Goal: Transaction & Acquisition: Obtain resource

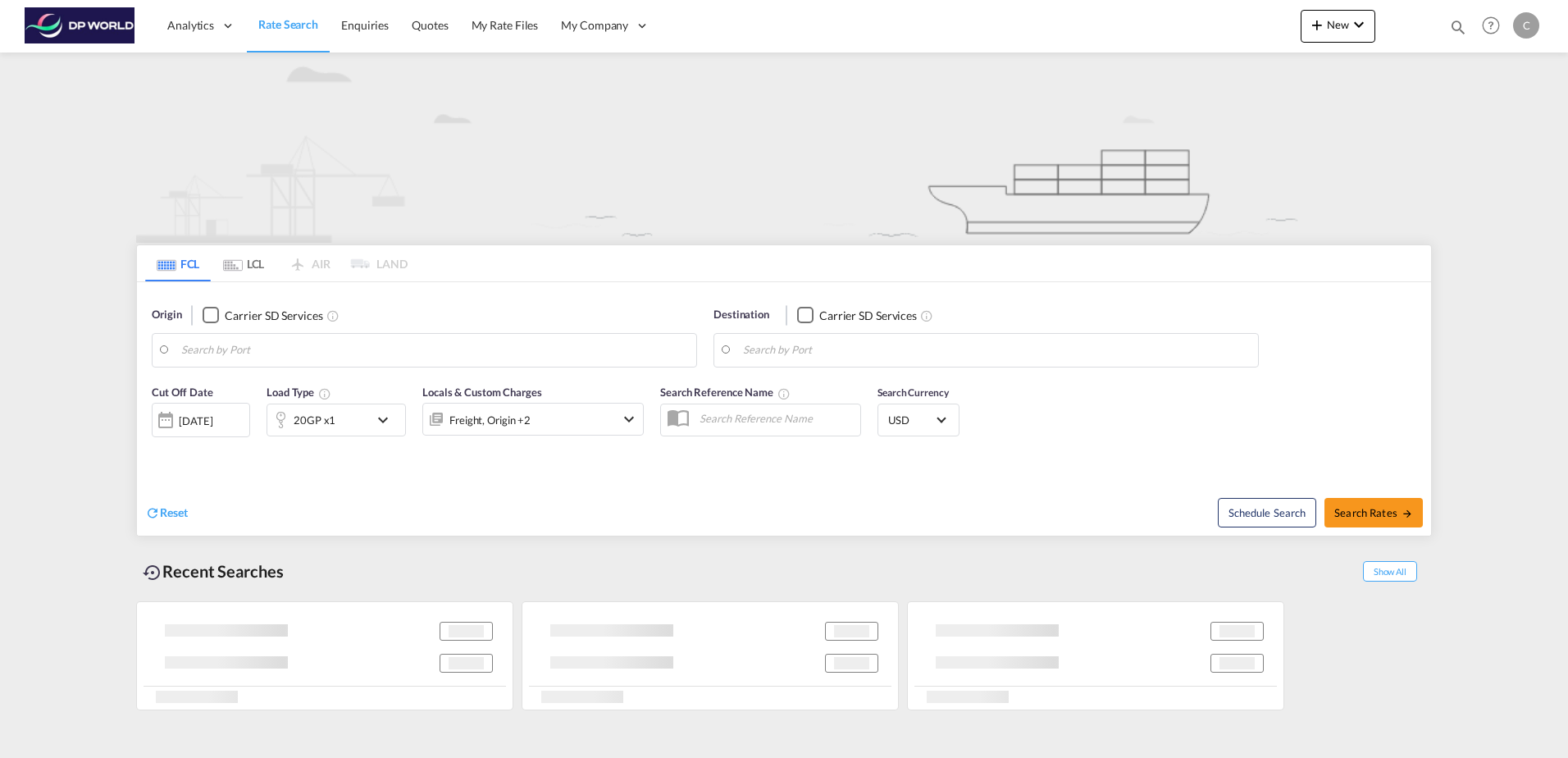
type input "[GEOGRAPHIC_DATA] ([GEOGRAPHIC_DATA]), [GEOGRAPHIC_DATA]"
type input "[GEOGRAPHIC_DATA], [GEOGRAPHIC_DATA], USILM"
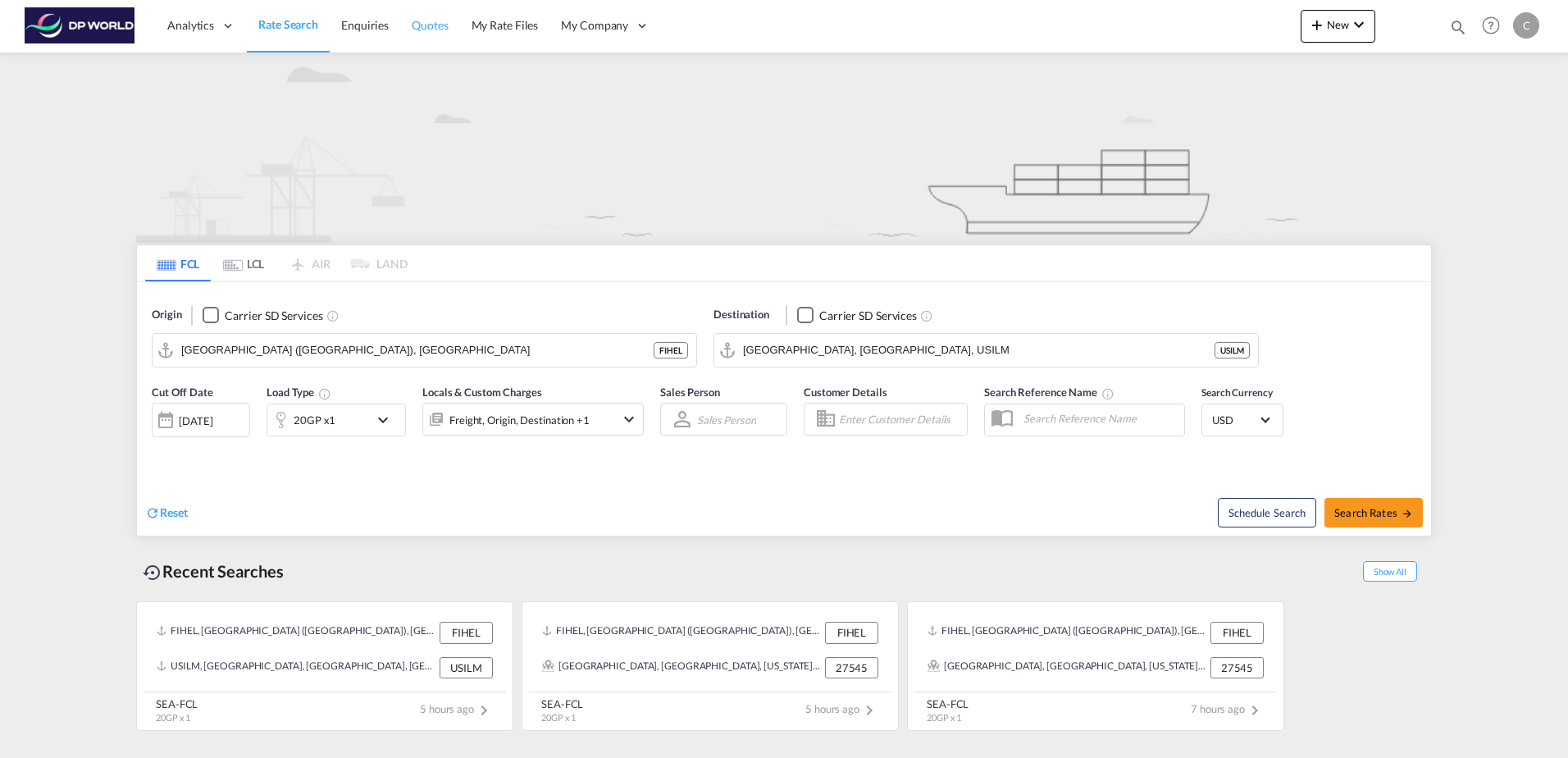
click at [421, 20] on span "Quotes" at bounding box center [429, 25] width 36 height 14
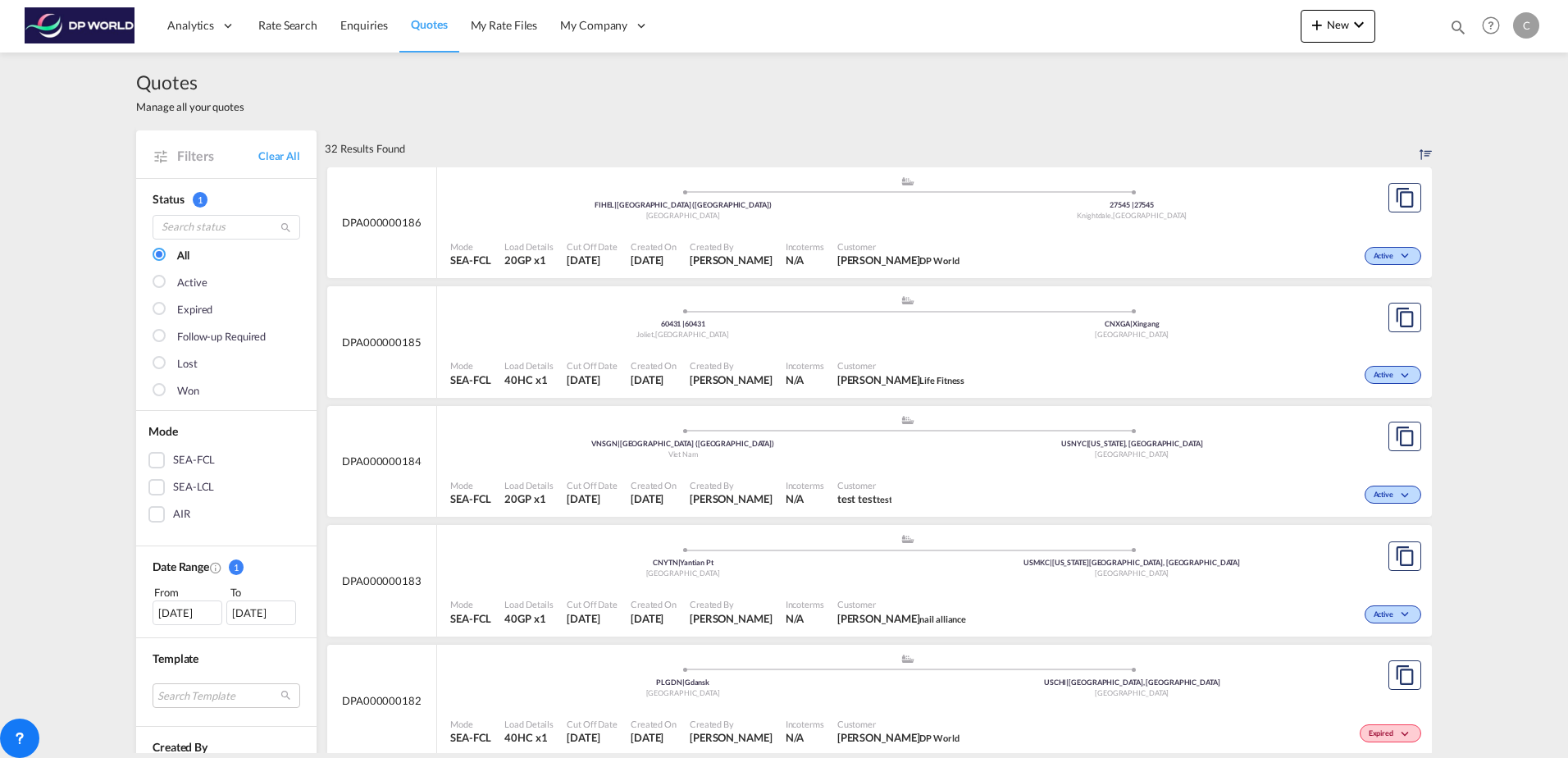
click at [755, 361] on span "Created By" at bounding box center [731, 365] width 83 height 13
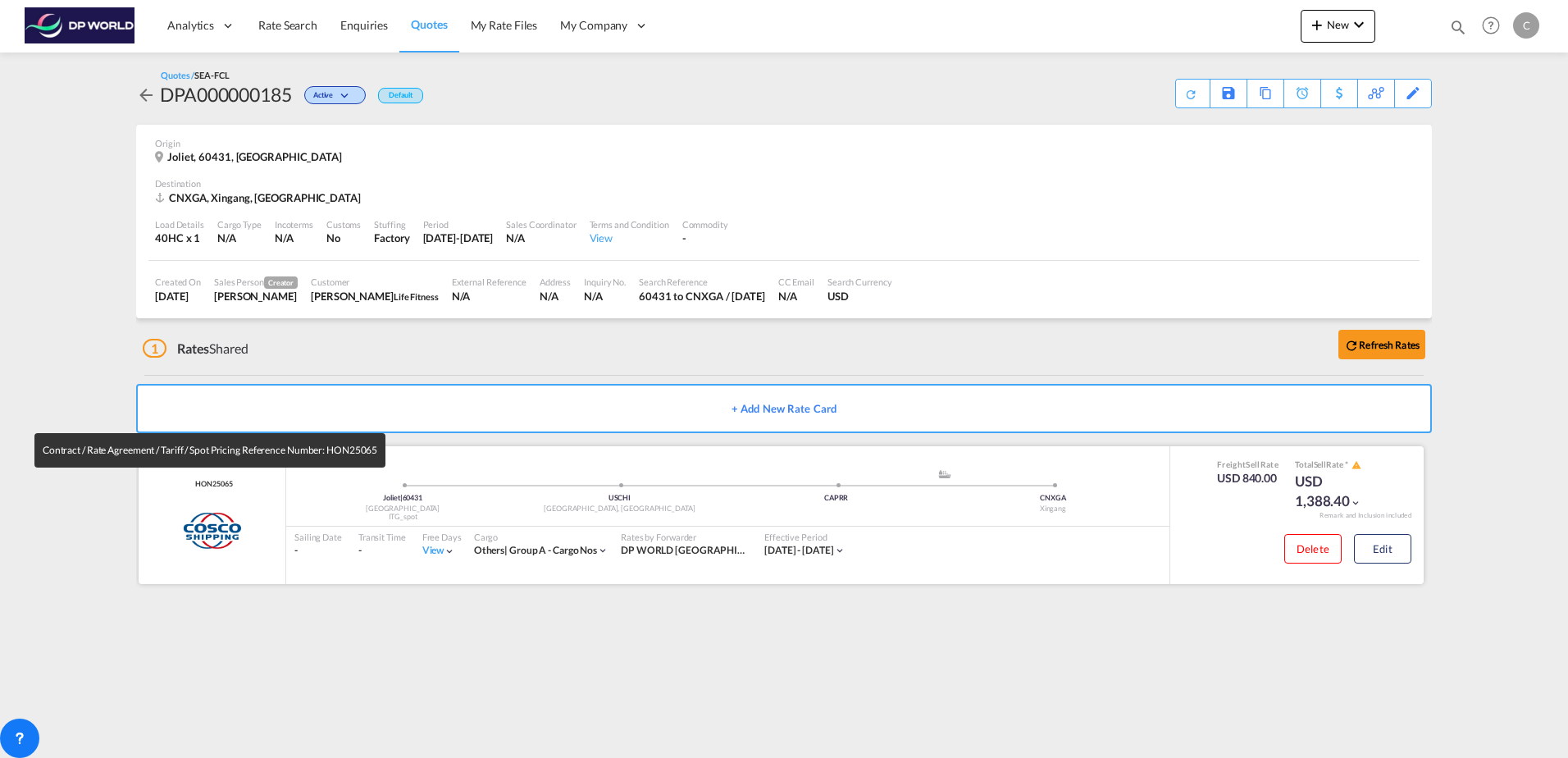
click at [198, 483] on span "HON25065" at bounding box center [211, 484] width 41 height 11
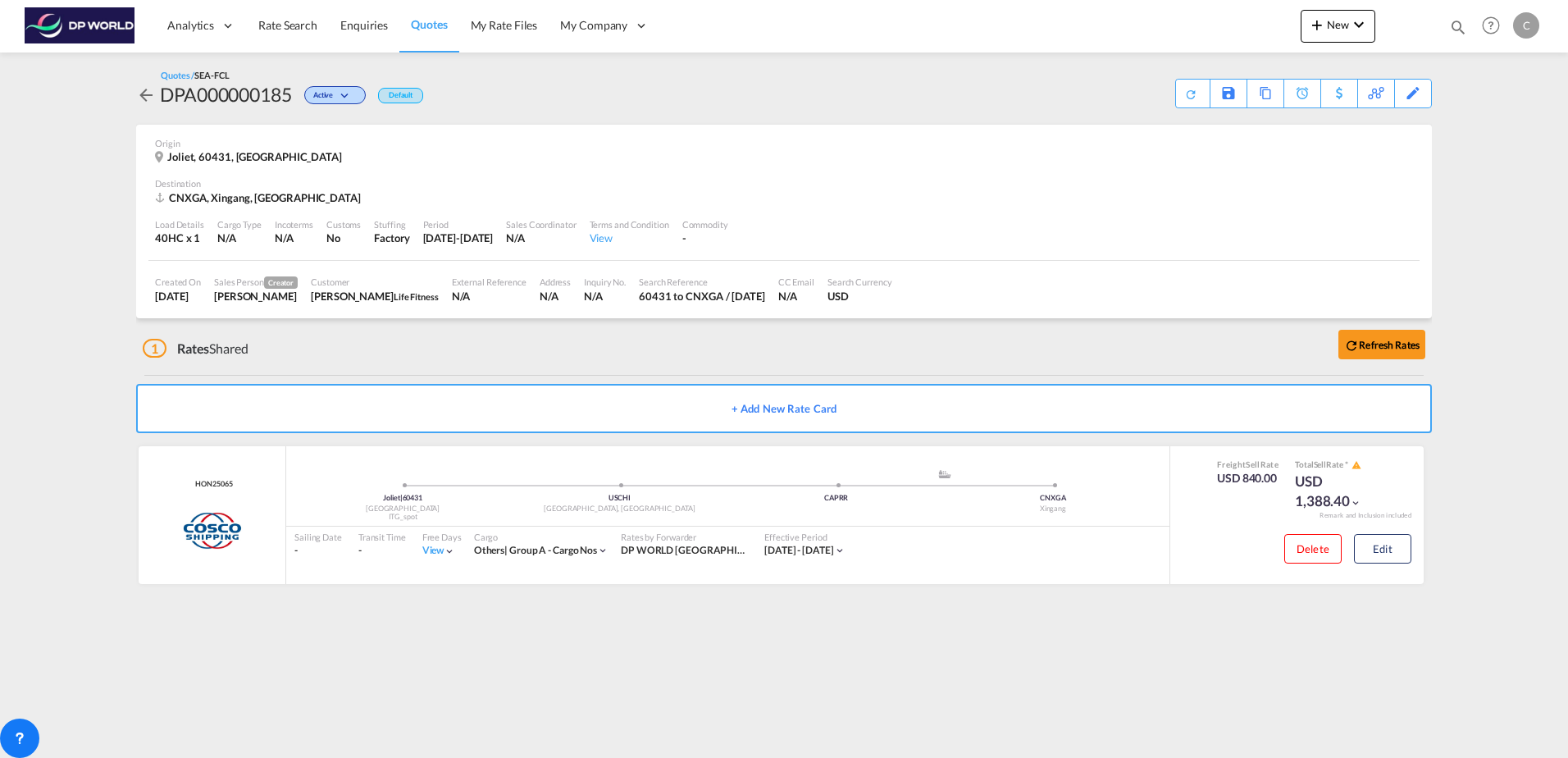
copy span "HON25065"
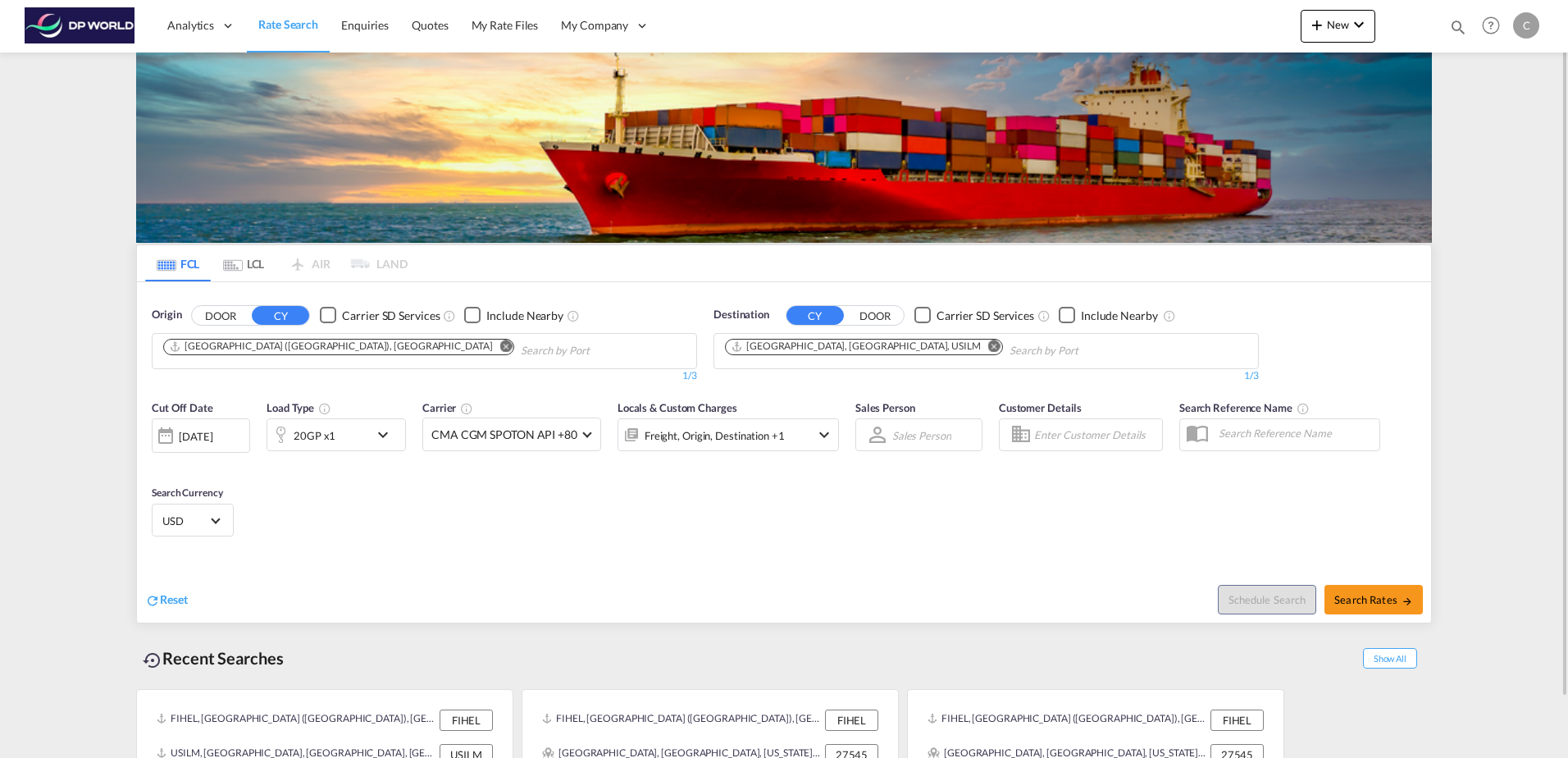
click at [211, 319] on button "DOOR" at bounding box center [221, 315] width 58 height 19
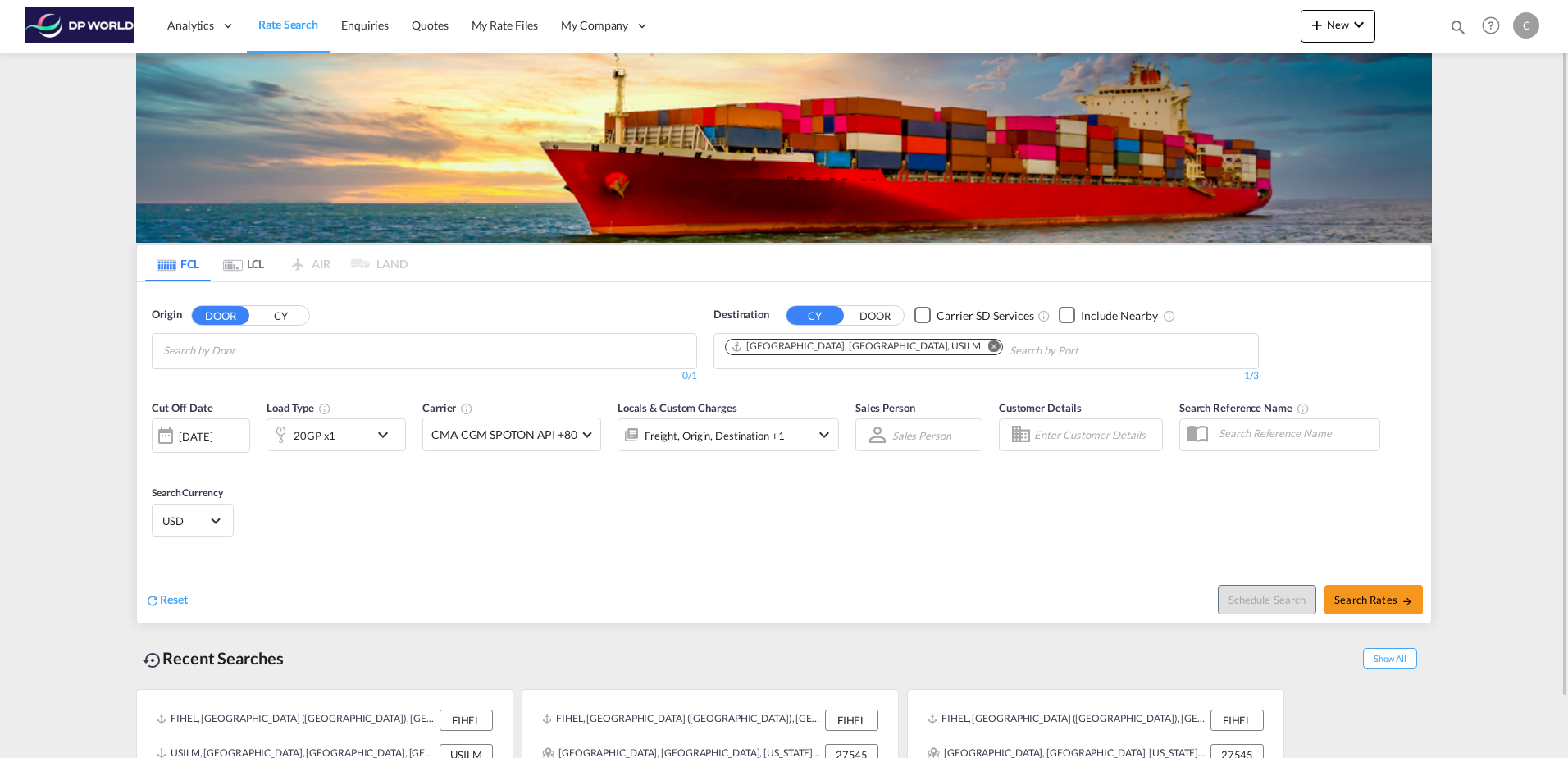
click at [221, 346] on input "Search by Door" at bounding box center [241, 351] width 156 height 26
type input "d"
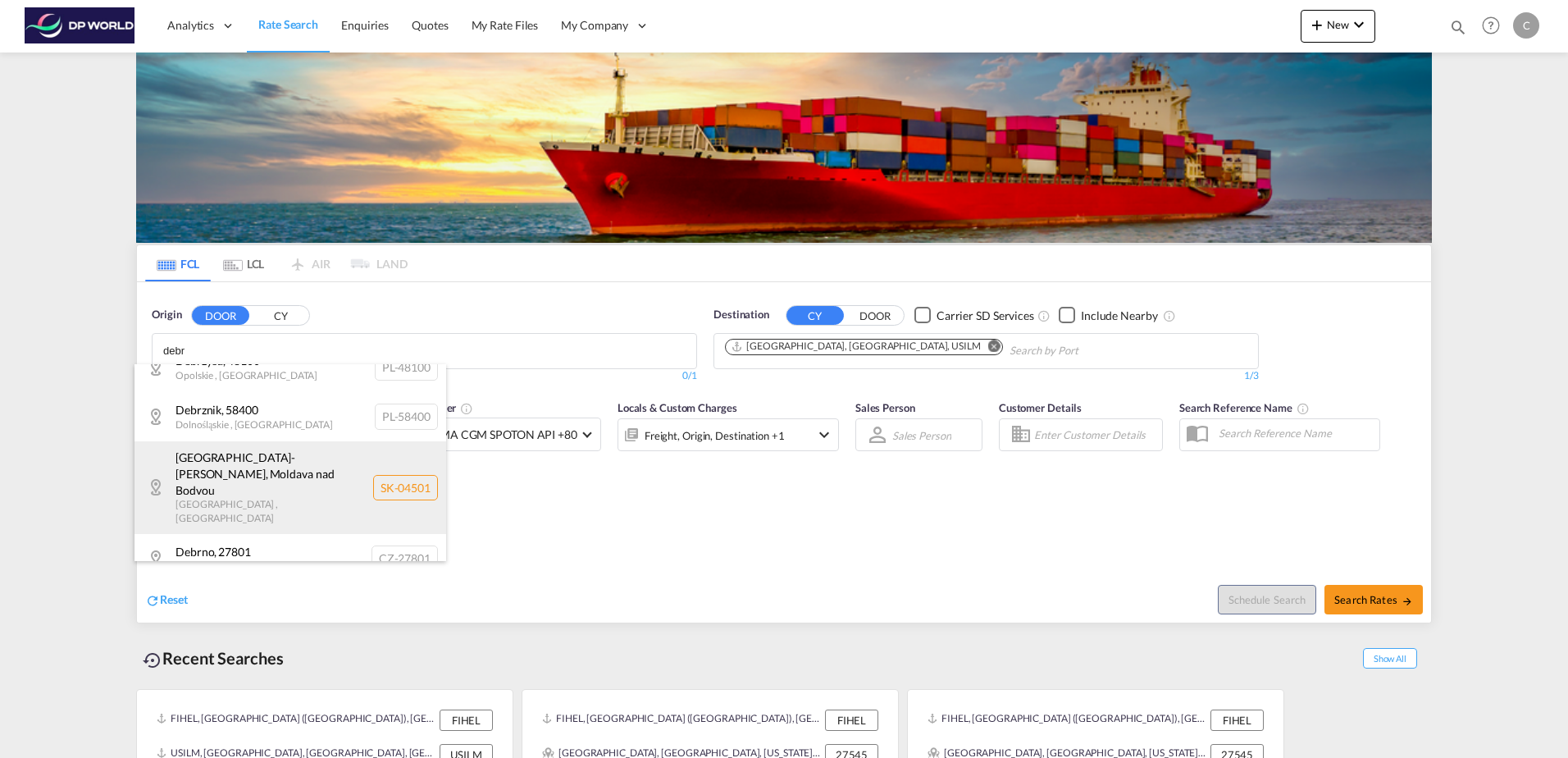
scroll to position [164, 0]
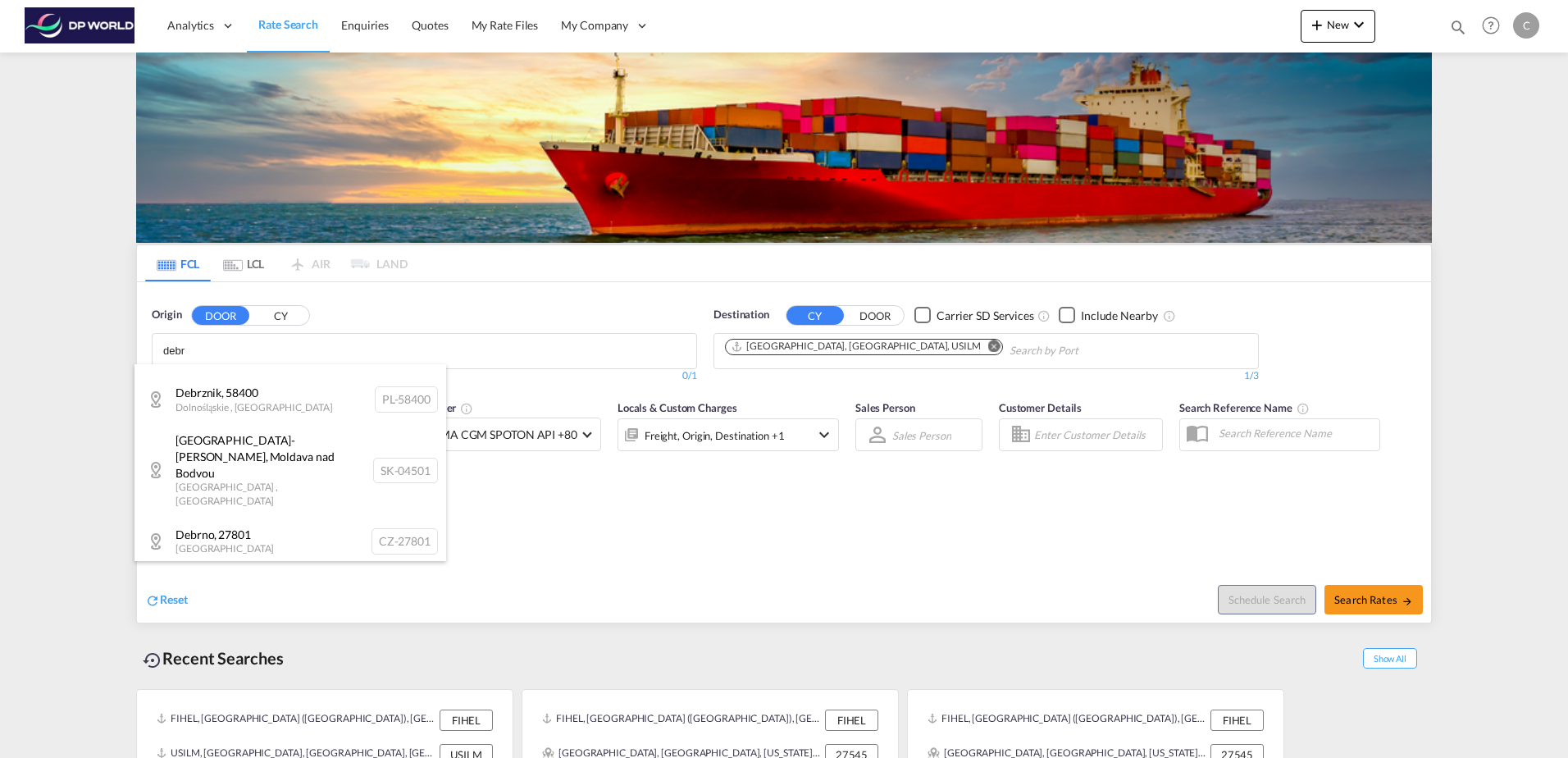
type input "debr"
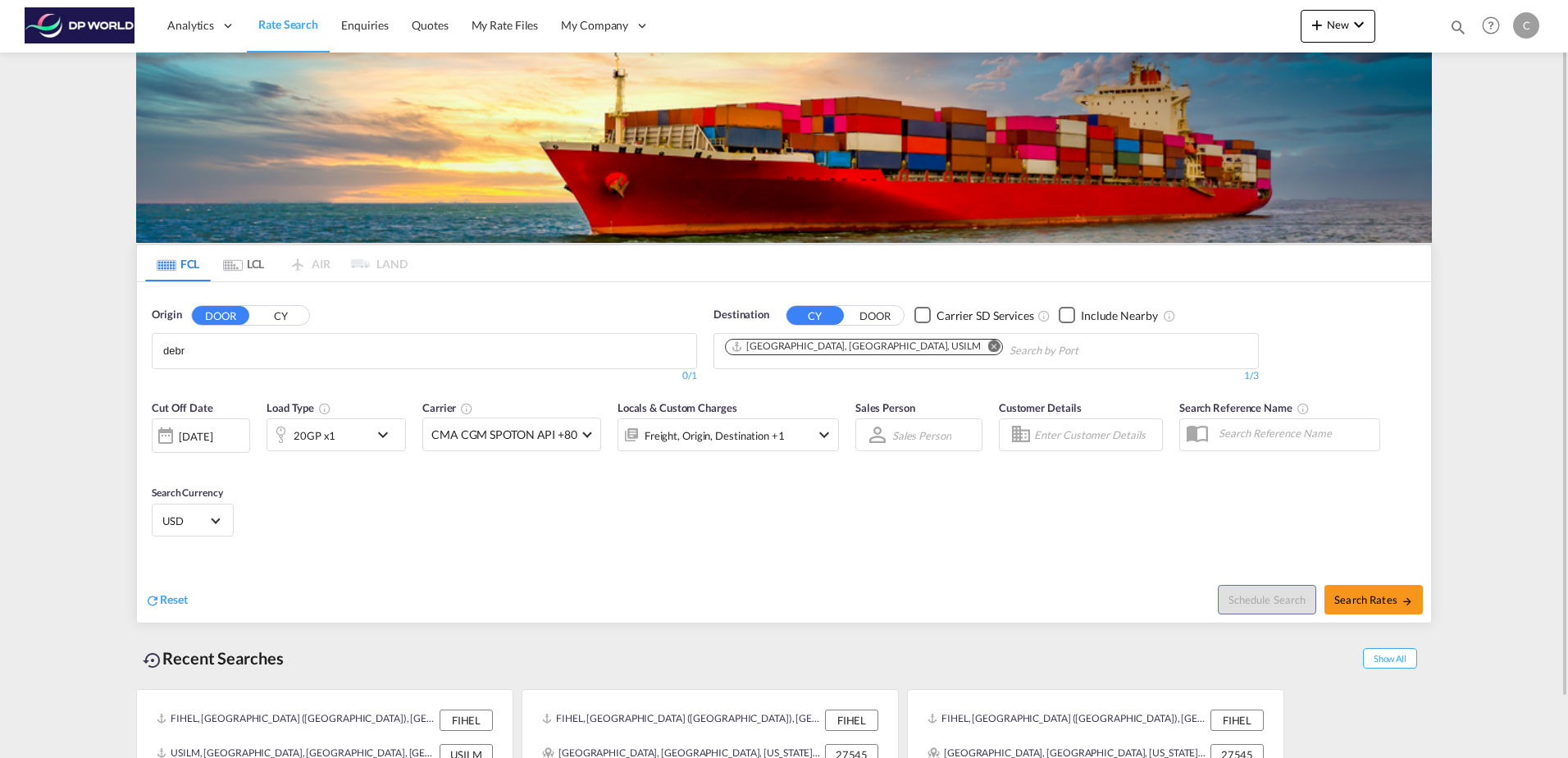
drag, startPoint x: 207, startPoint y: 349, endPoint x: 111, endPoint y: 349, distance: 96.0
click at [248, 351] on body "Analytics Dashboard Rate Search Enquiries Quotes My Rate Files My Company" at bounding box center [784, 379] width 1568 height 758
type input "d"
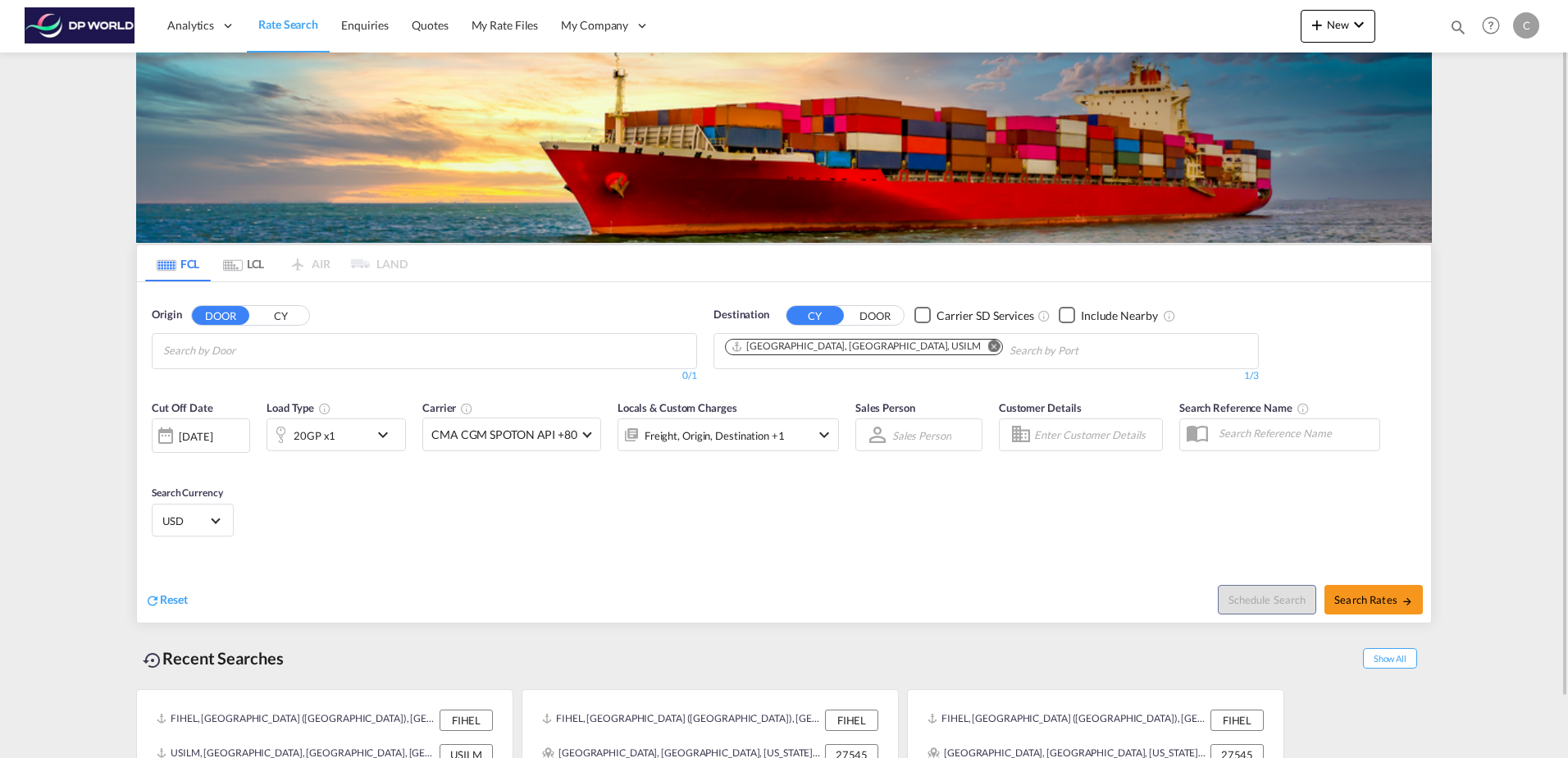
drag, startPoint x: 248, startPoint y: 351, endPoint x: 218, endPoint y: 347, distance: 30.3
click at [218, 347] on body "Analytics Dashboard Rate Search Enquiries Quotes My Rate Files My Company" at bounding box center [784, 379] width 1568 height 758
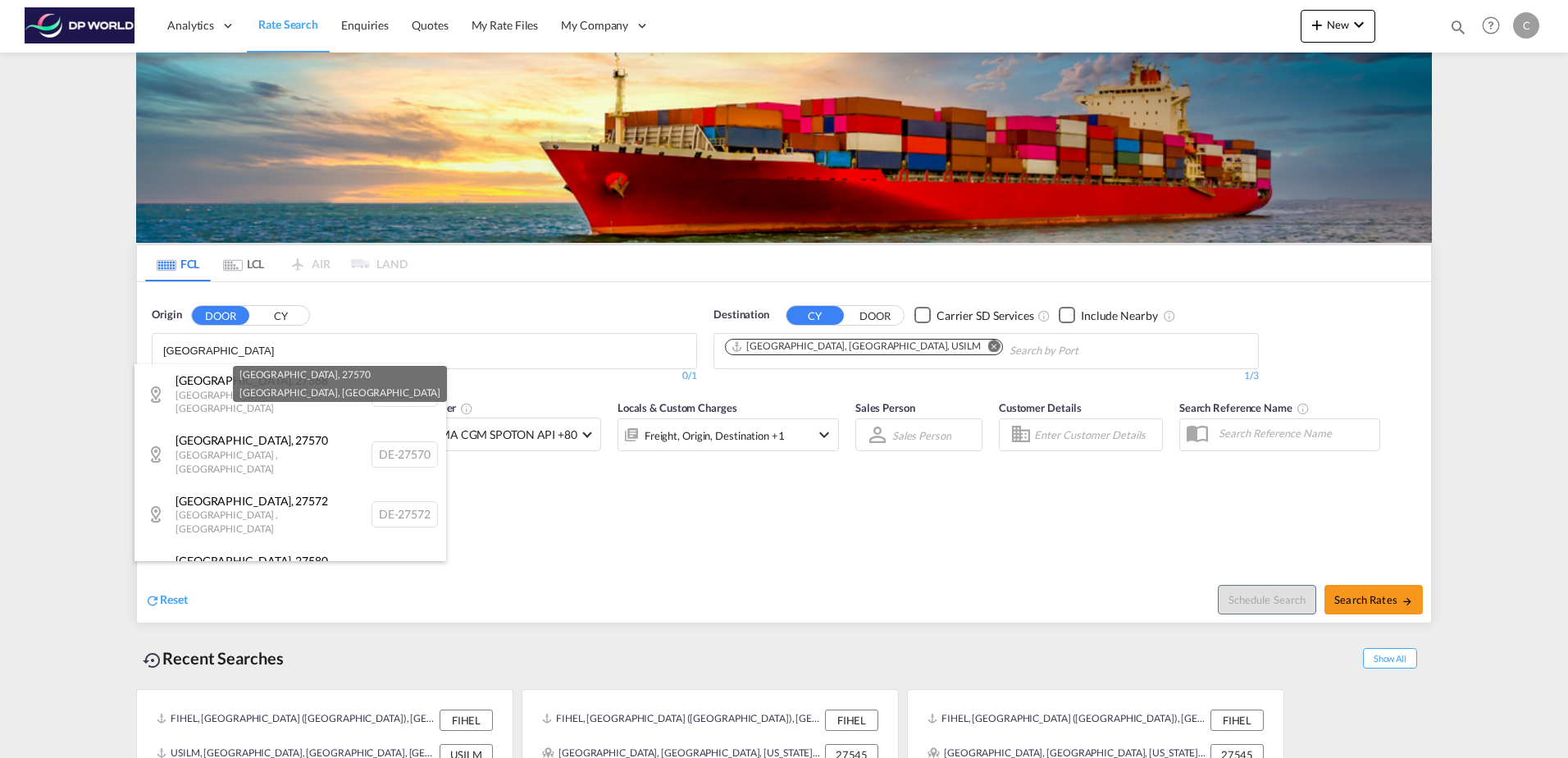
type input "bremerhaven"
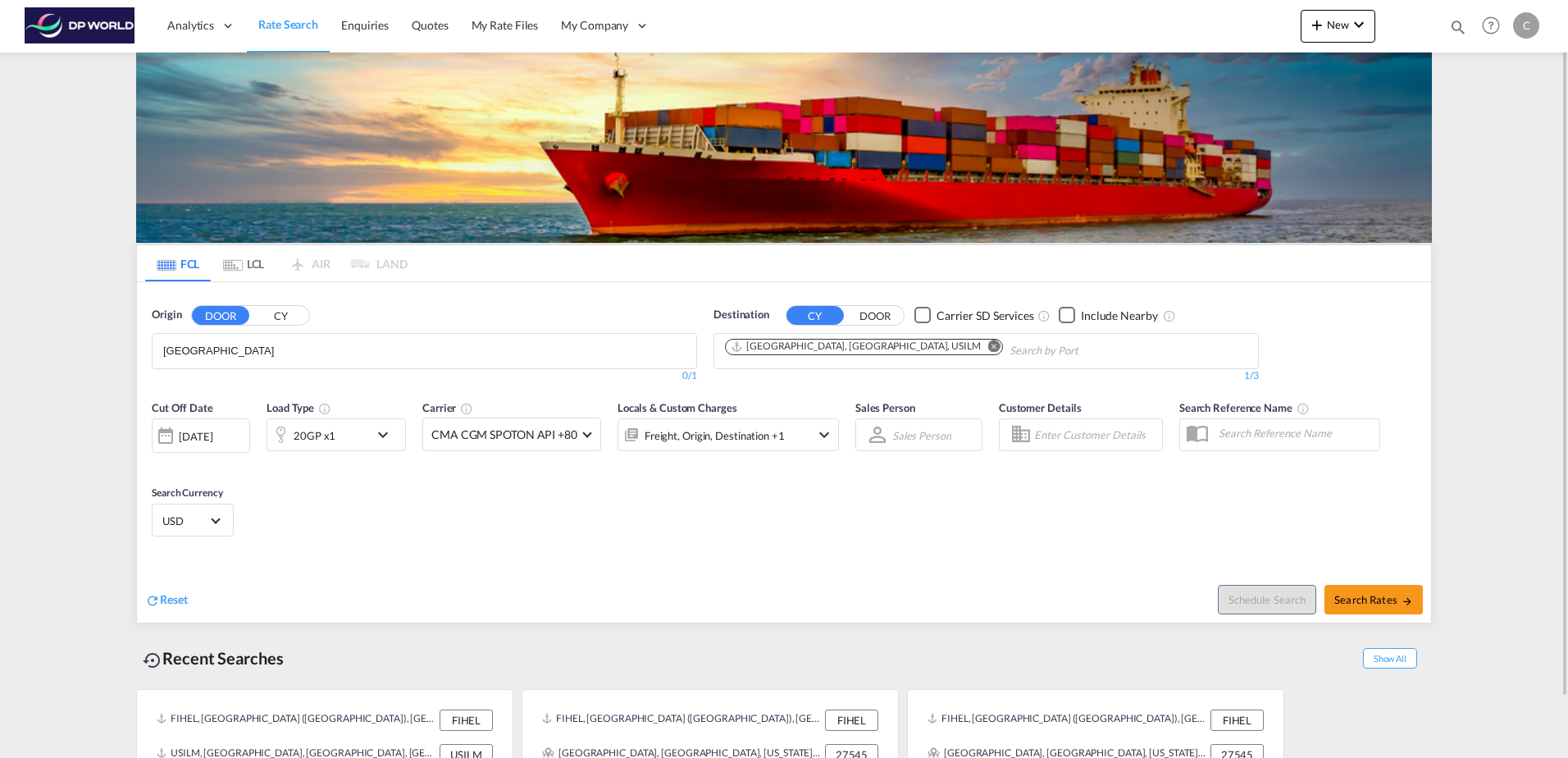
click at [262, 347] on body "Analytics Dashboard Rate Search Enquiries Quotes My Rate Files My Company" at bounding box center [784, 379] width 1568 height 758
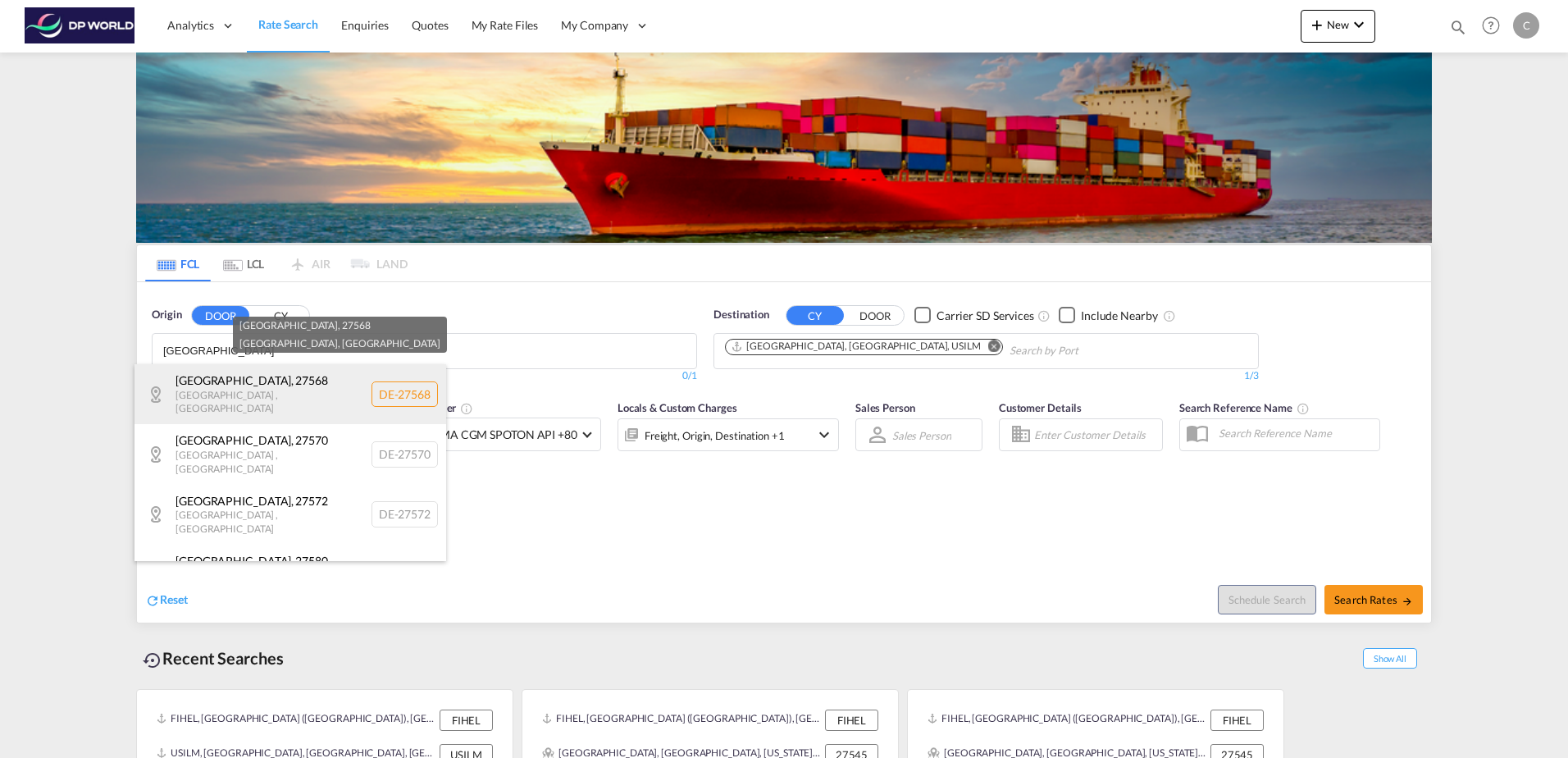
click at [252, 375] on div "Bremerhaven , 27568 Bremen , Germany DE-27568" at bounding box center [290, 394] width 312 height 60
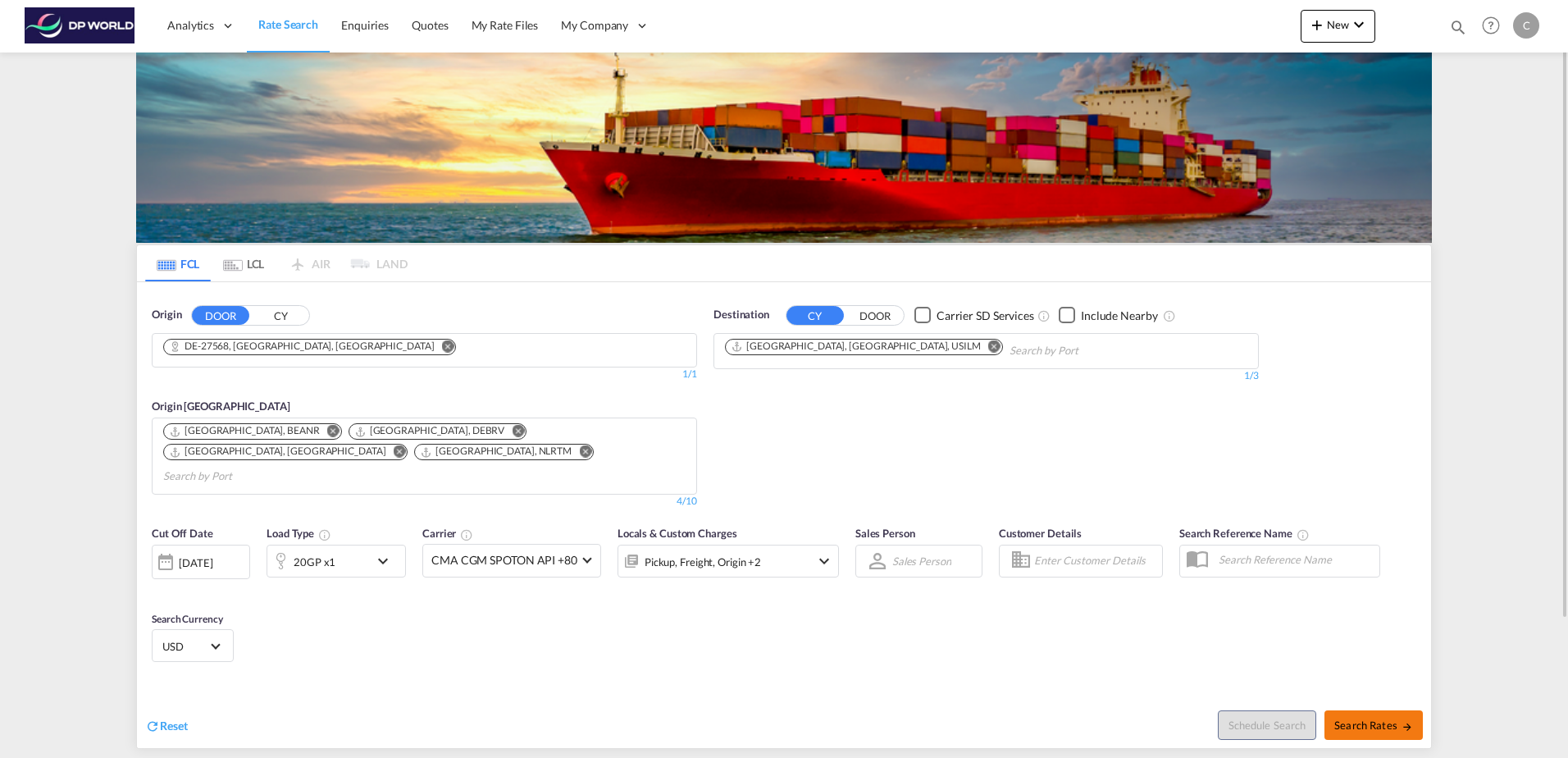
click at [1377, 719] on span "Search Rates" at bounding box center [1374, 725] width 79 height 13
type input "27568 to USILM / 20 Aug 2025"
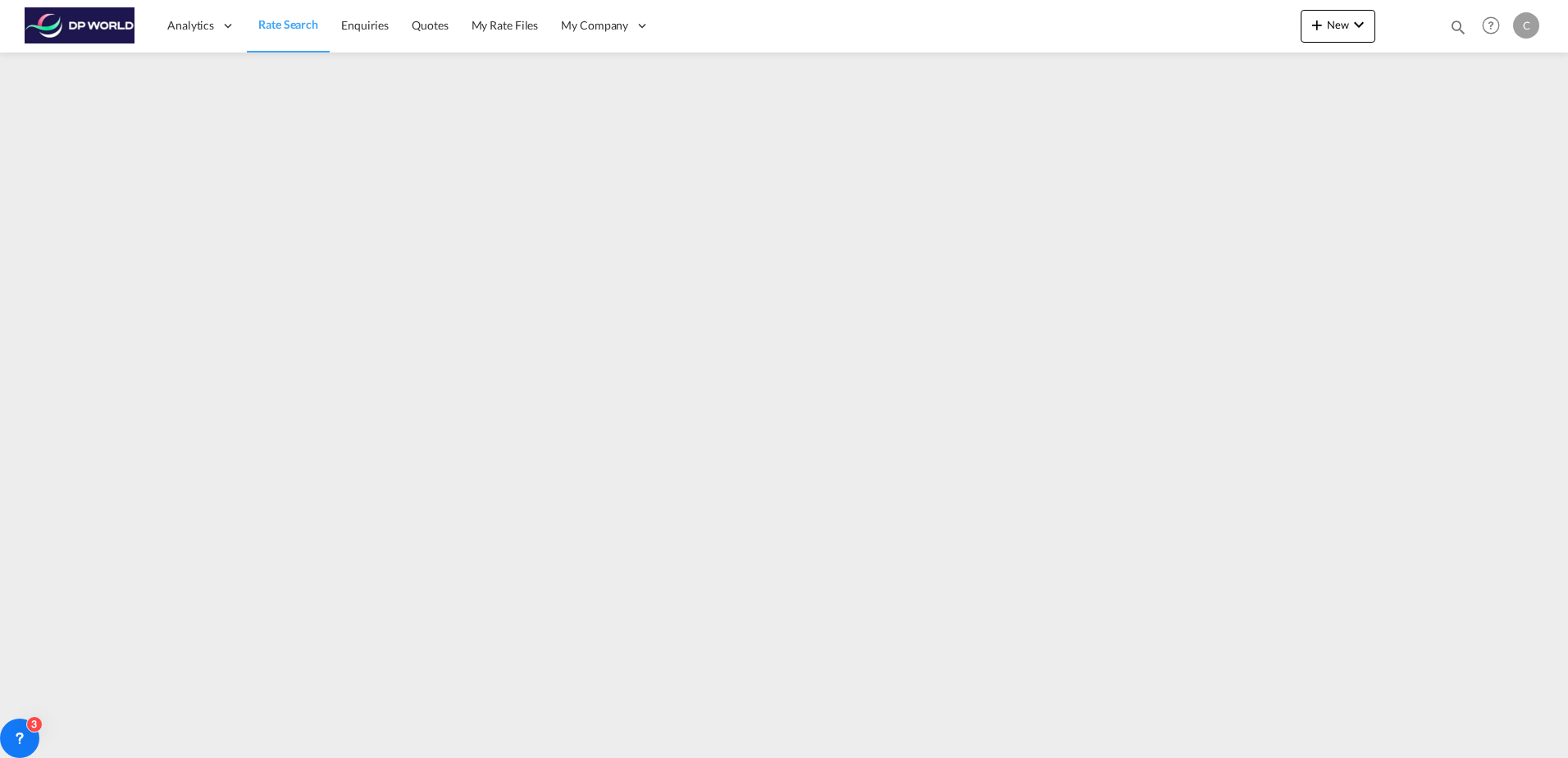
click at [269, 27] on span "Rate Search" at bounding box center [288, 24] width 60 height 14
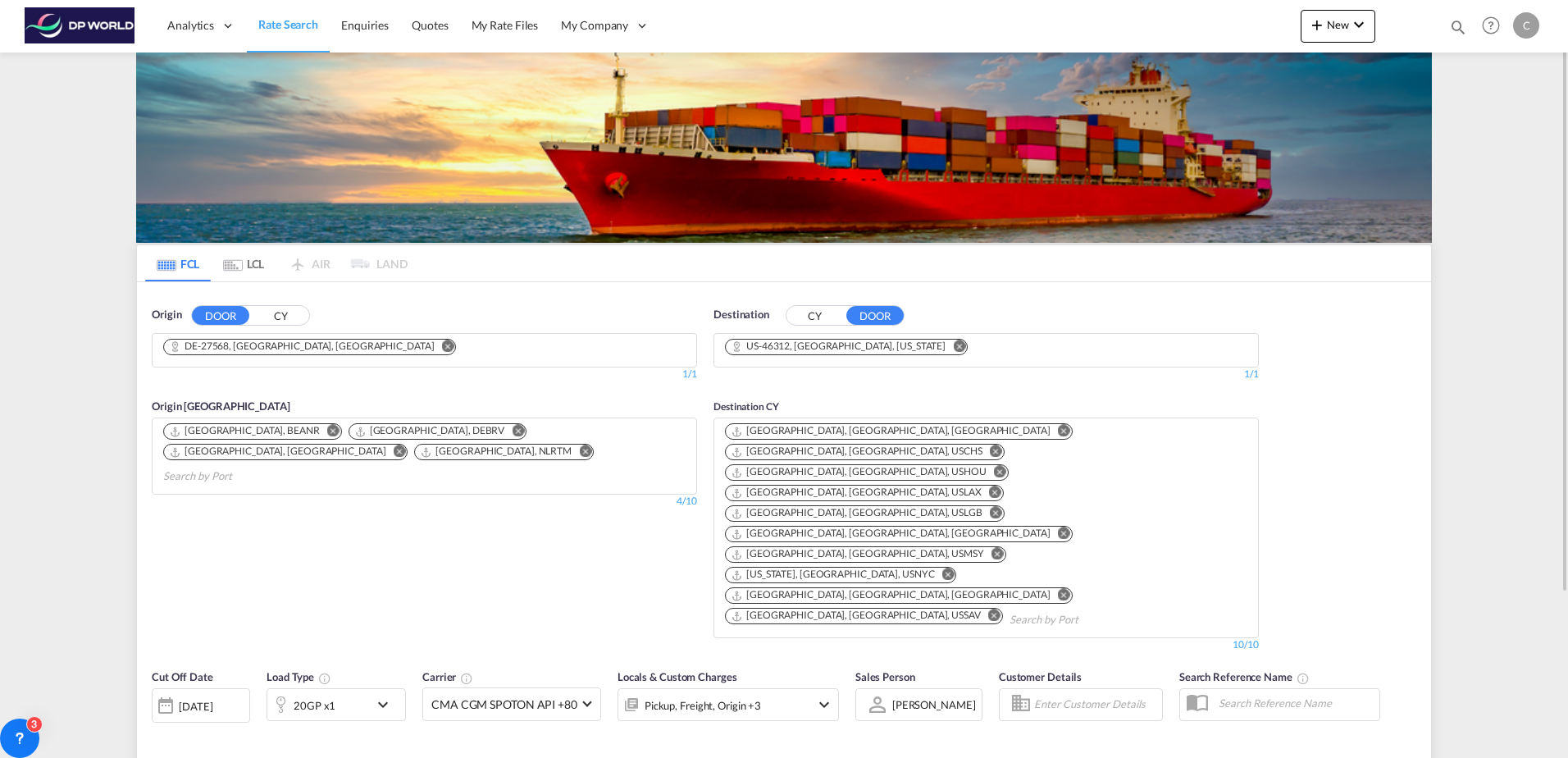
click at [223, 318] on button "DOOR" at bounding box center [221, 315] width 58 height 19
click at [953, 342] on md-icon "Remove" at bounding box center [959, 345] width 13 height 13
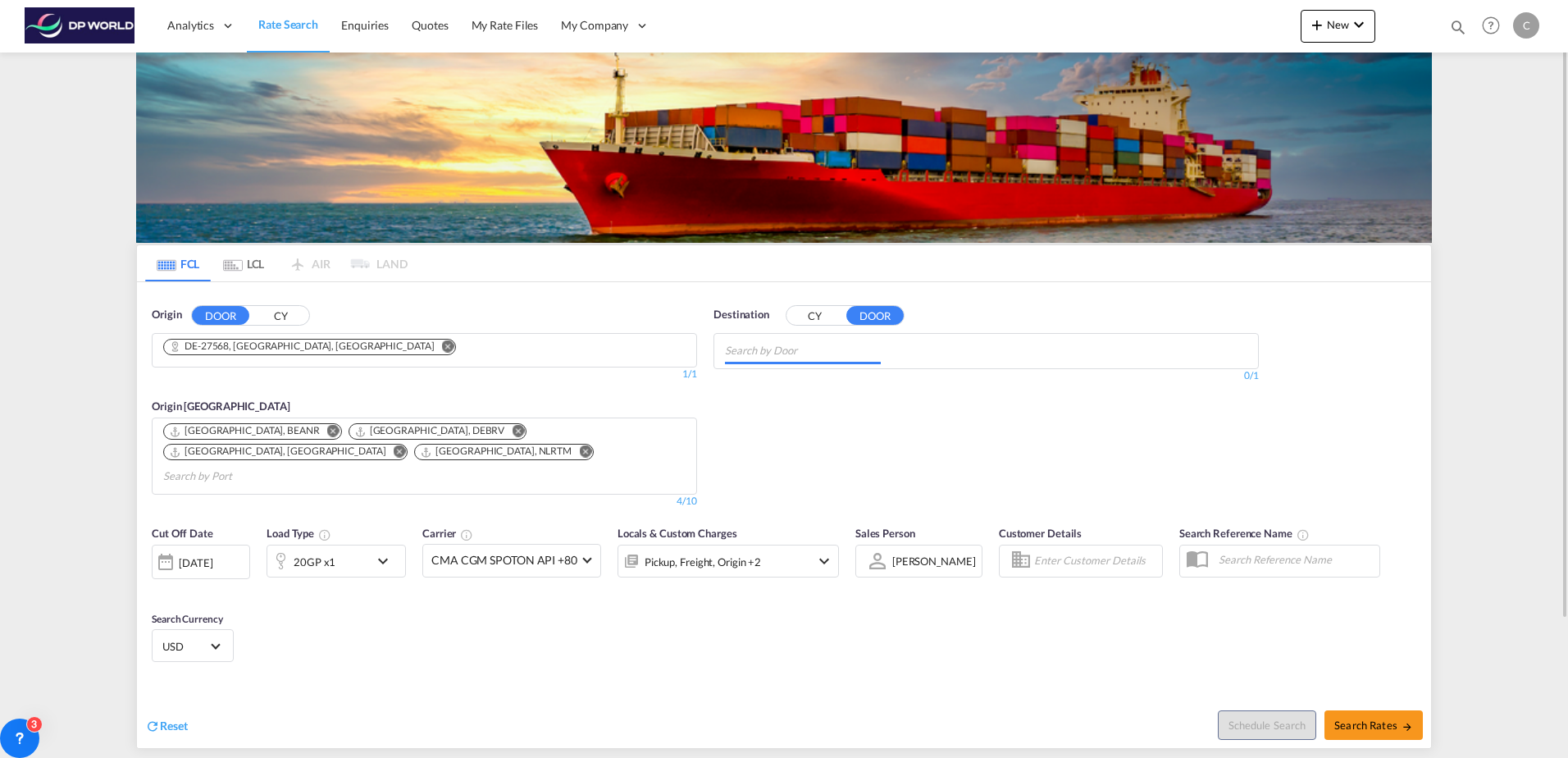
click at [898, 342] on md-chips at bounding box center [986, 351] width 544 height 34
type input "chicago"
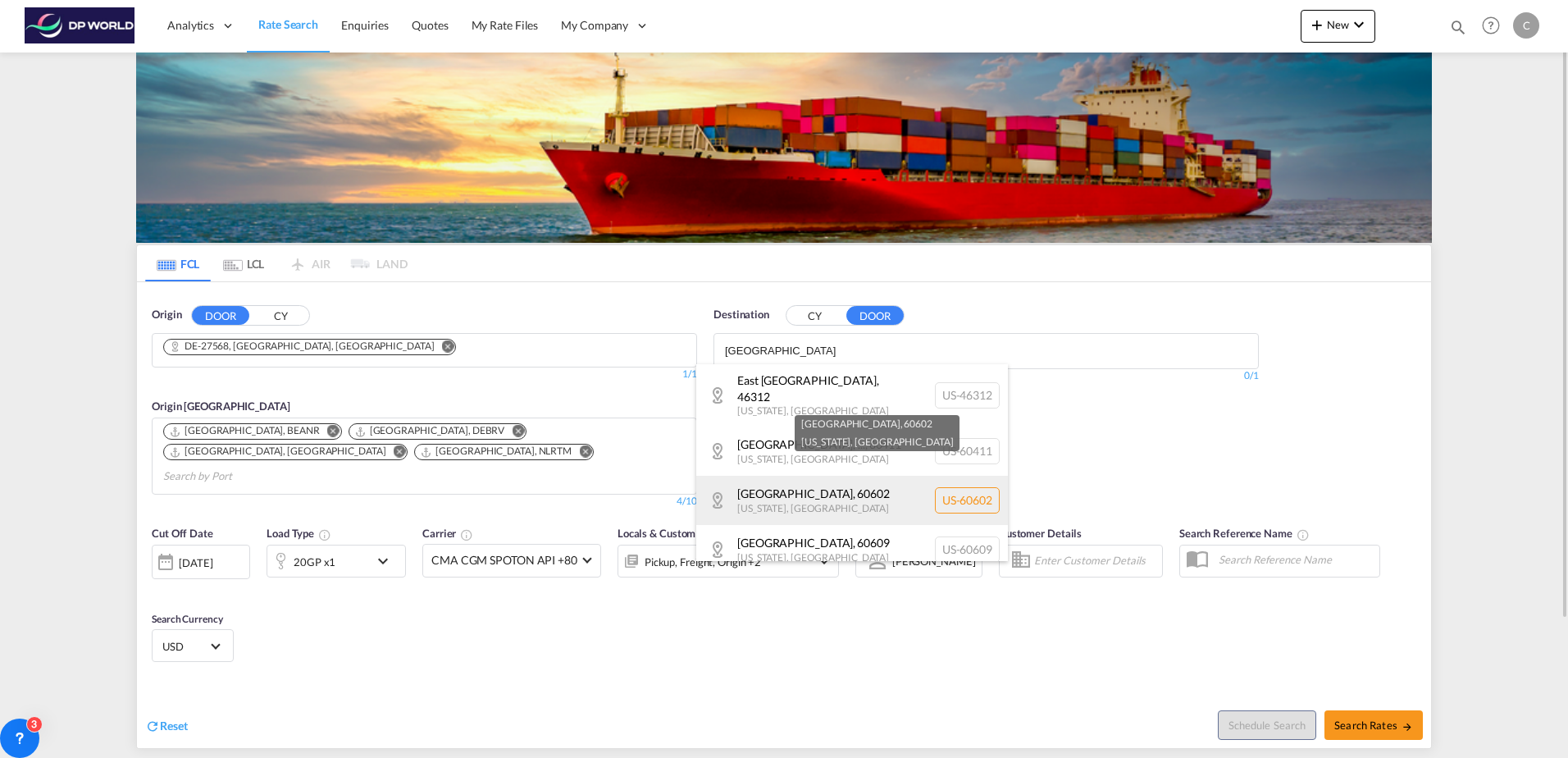
click at [840, 484] on div "Chicago , 60602 Illinois , United States US-60602" at bounding box center [852, 500] width 312 height 49
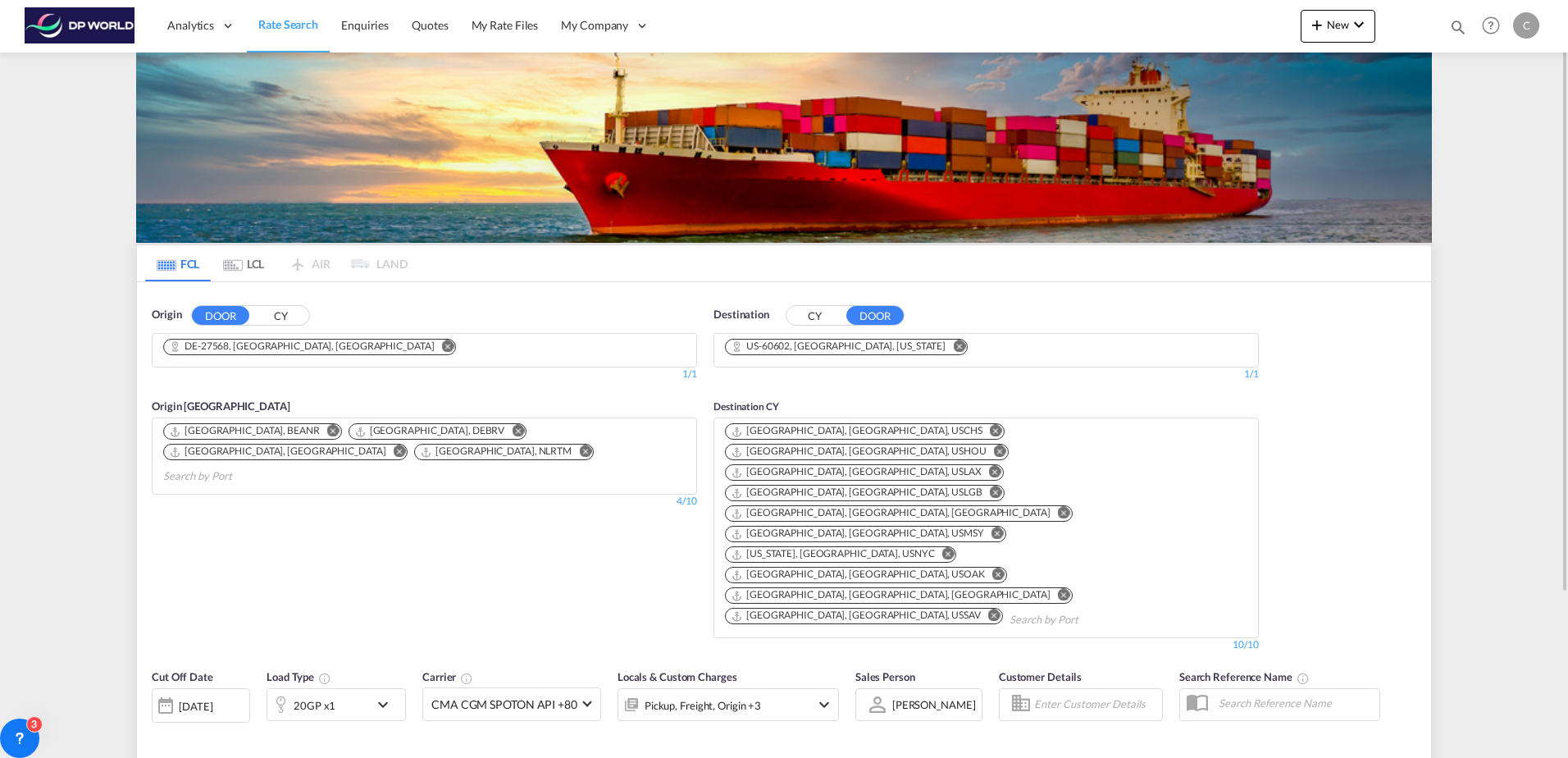
type input "27568 to 60602 / 20 Aug 2025"
